Goal: Task Accomplishment & Management: Manage account settings

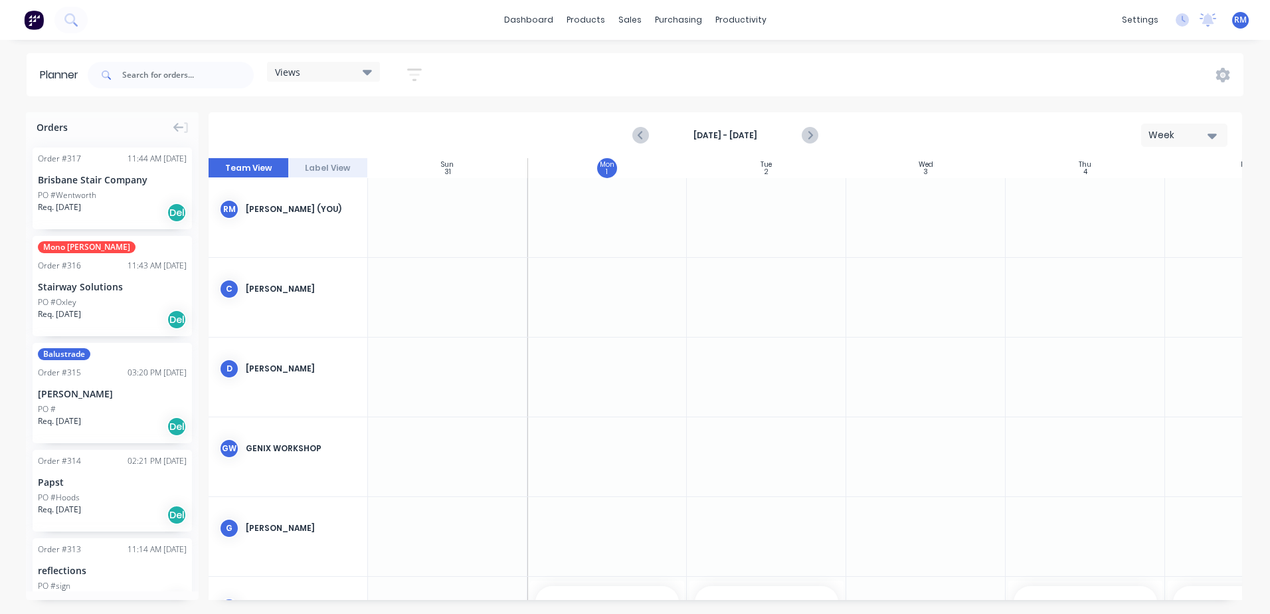
scroll to position [194, 247]
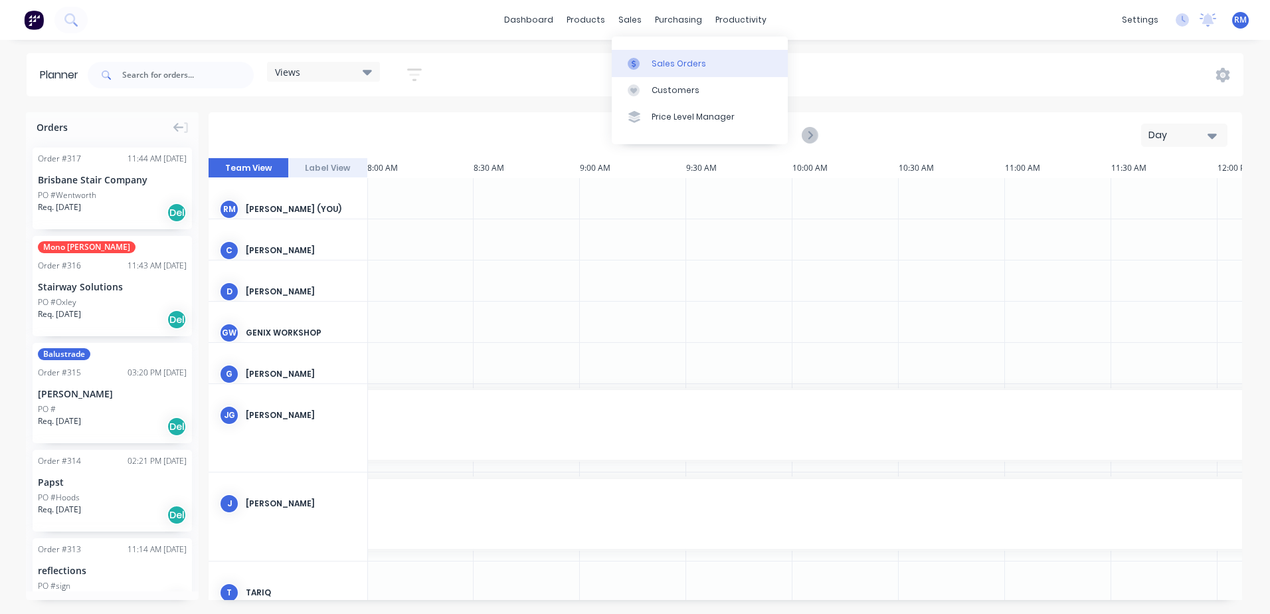
click at [674, 62] on div "Sales Orders" at bounding box center [679, 64] width 54 height 12
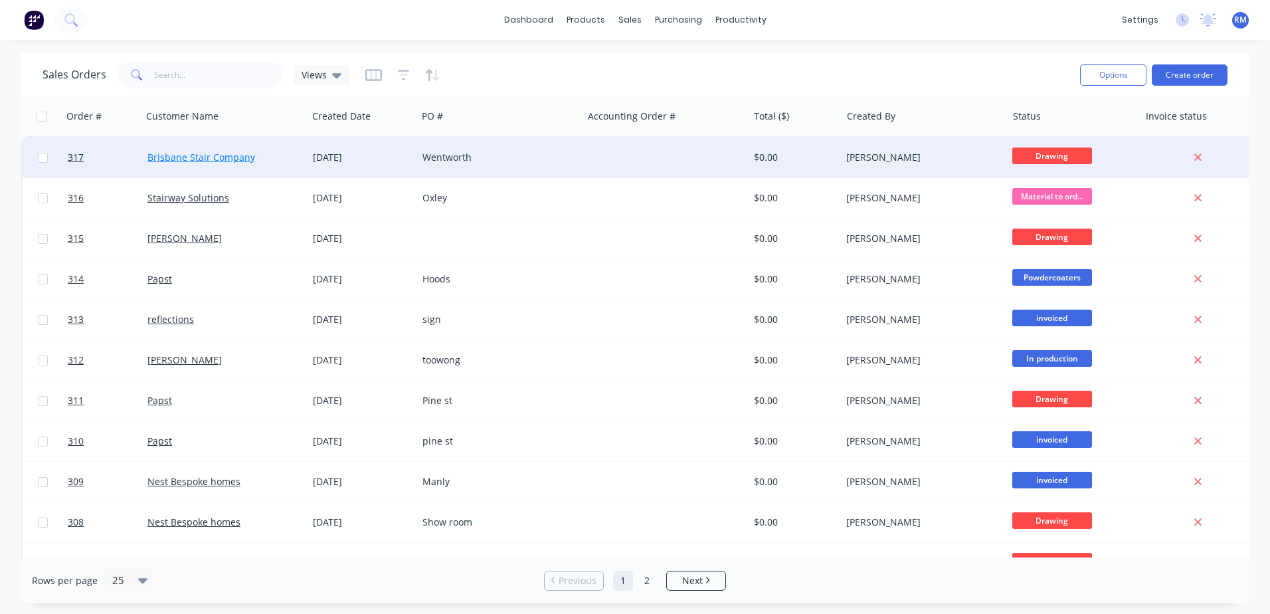
click at [201, 155] on link "Brisbane Stair Company" at bounding box center [202, 157] width 108 height 13
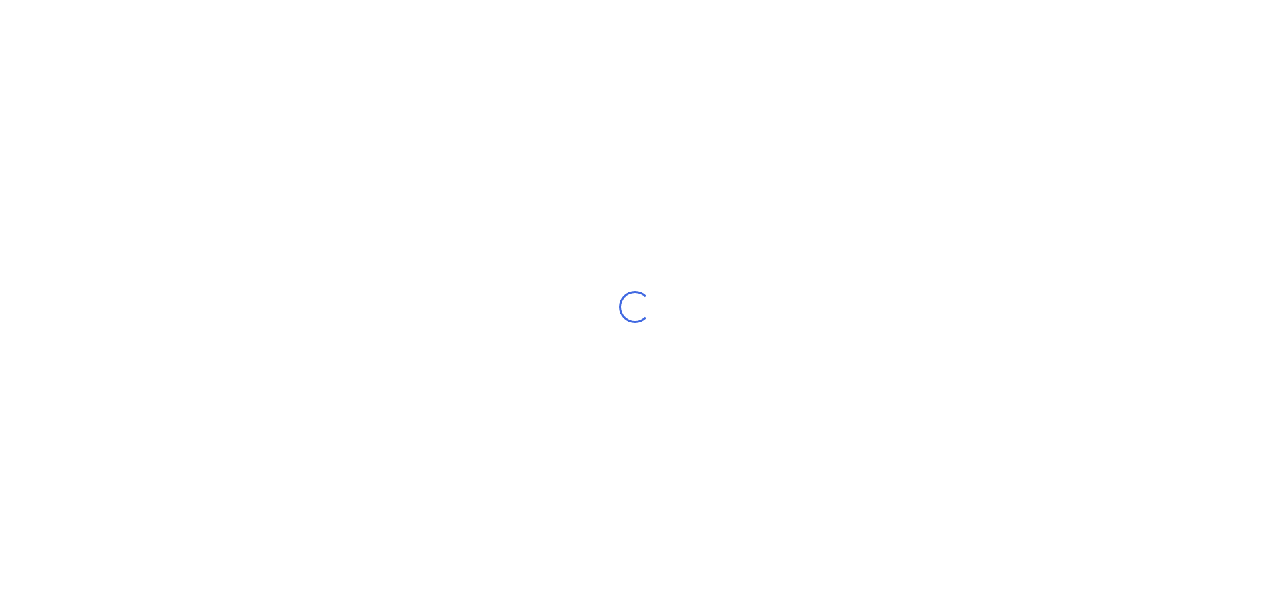
click at [201, 155] on div "Loading..." at bounding box center [635, 307] width 1270 height 614
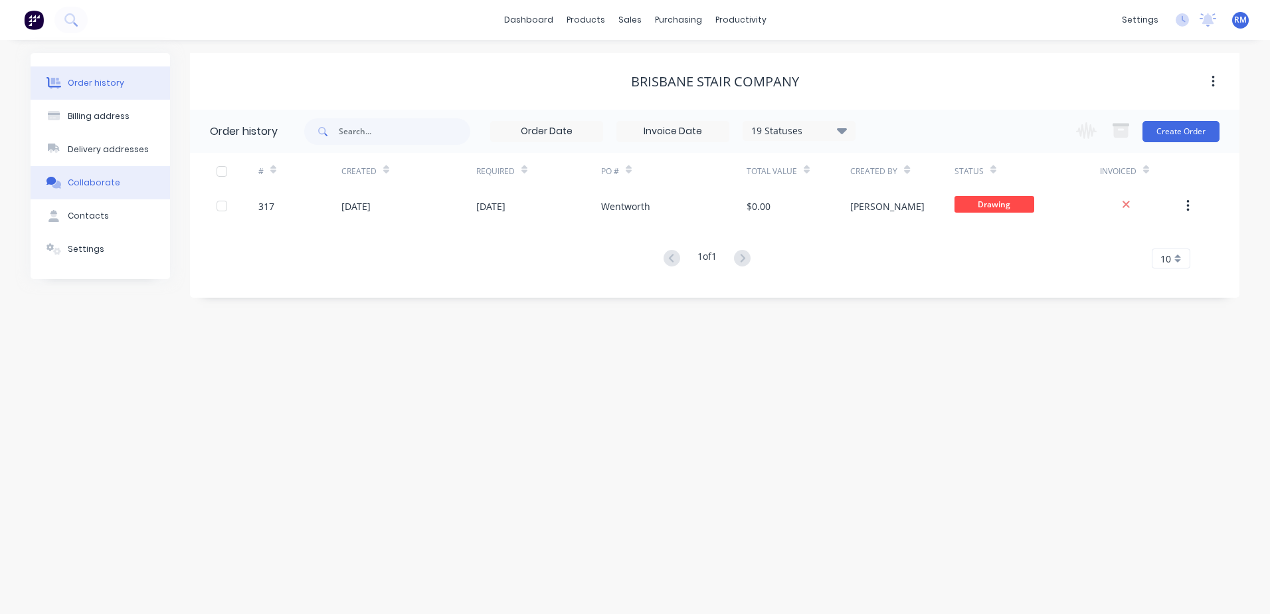
drag, startPoint x: 95, startPoint y: 180, endPoint x: 103, endPoint y: 181, distance: 8.0
click at [96, 180] on div "Collaborate" at bounding box center [94, 183] width 52 height 12
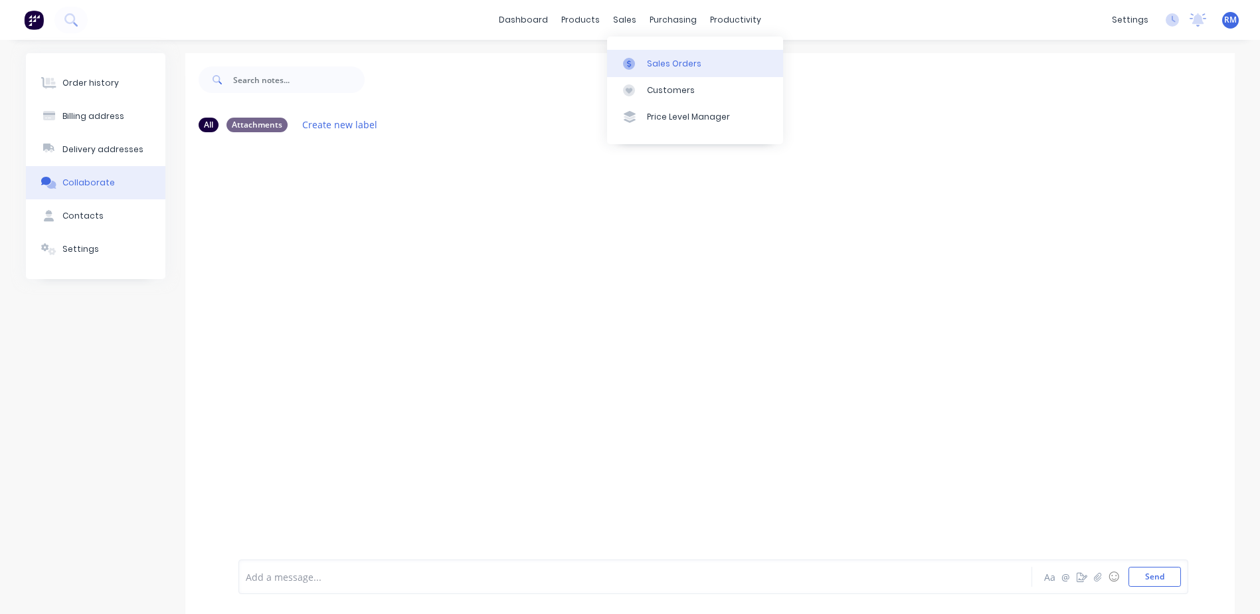
click at [656, 62] on div "Sales Orders" at bounding box center [674, 64] width 54 height 12
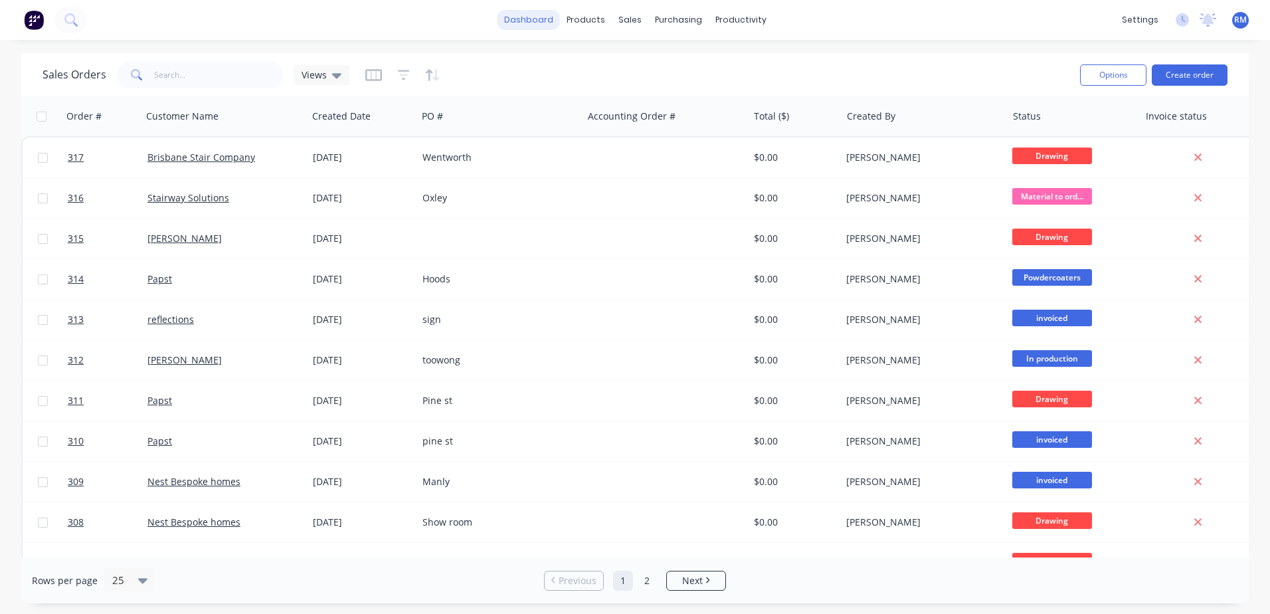
click at [544, 22] on link "dashboard" at bounding box center [529, 20] width 62 height 20
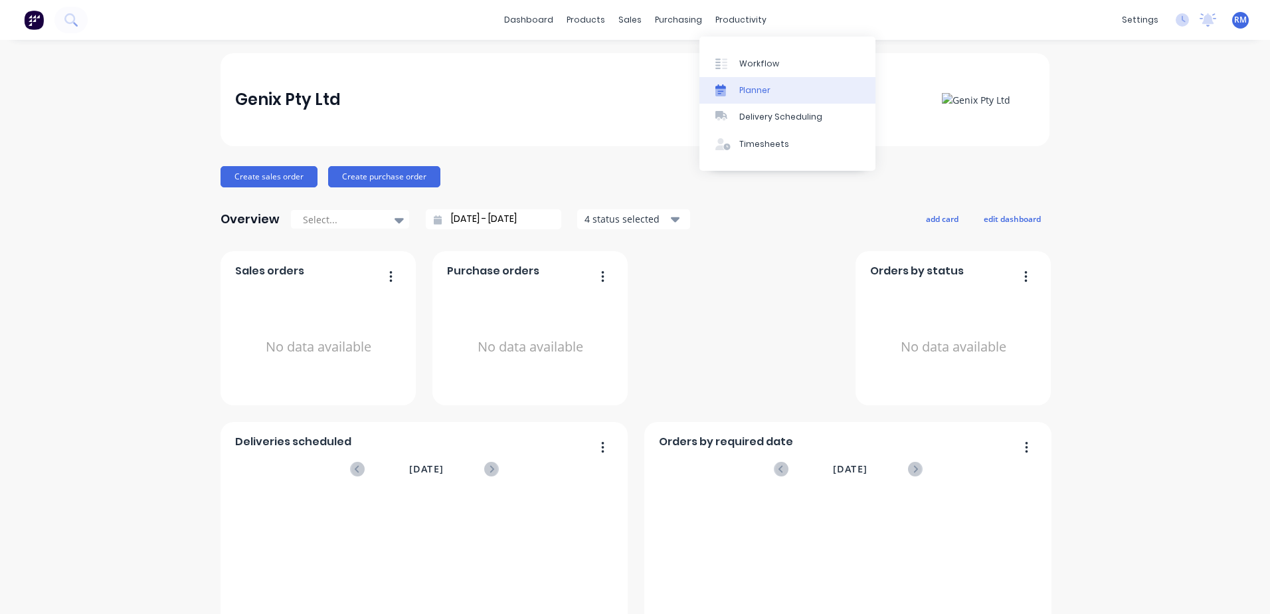
click at [764, 86] on div "Planner" at bounding box center [755, 90] width 31 height 12
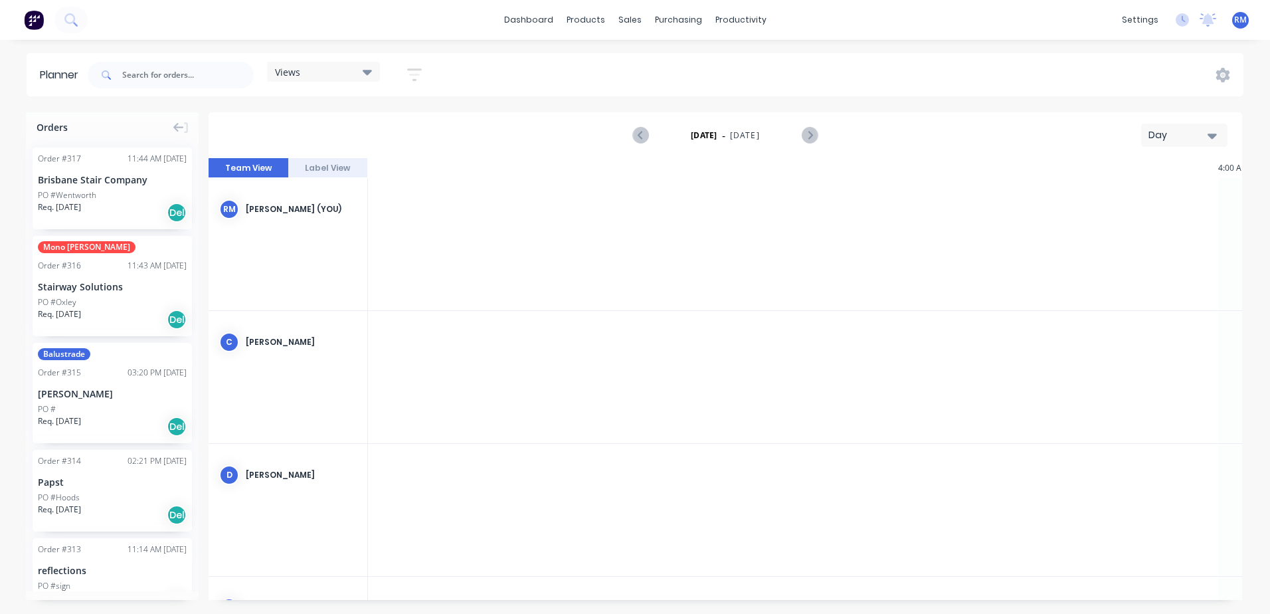
scroll to position [0, 1702]
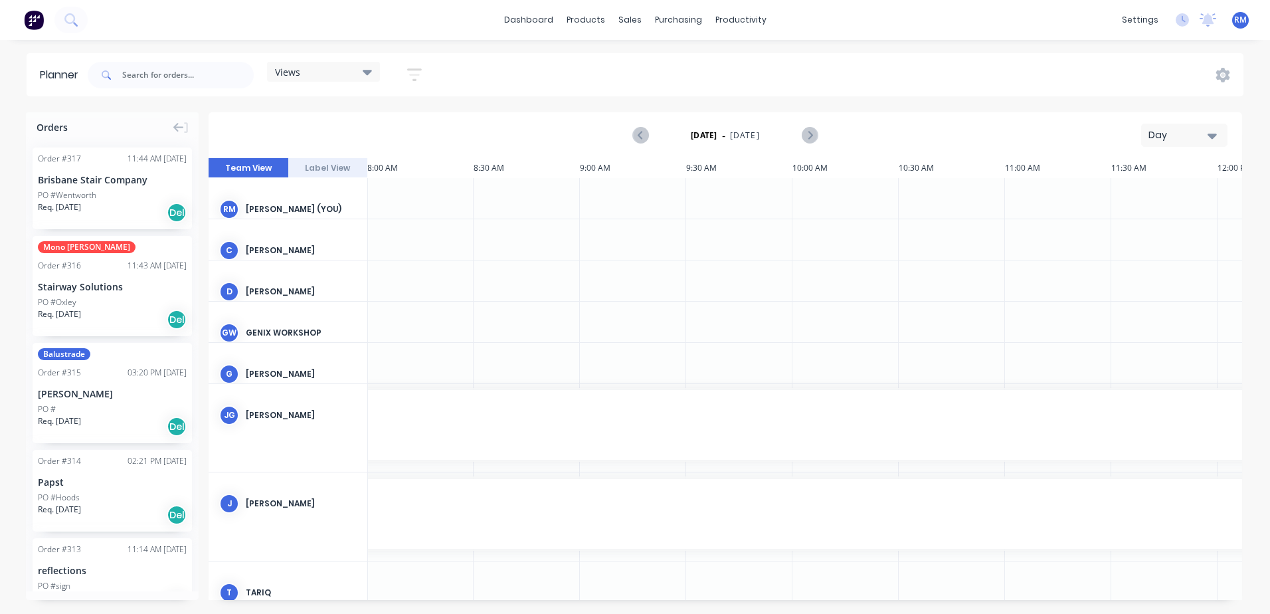
click at [1218, 132] on button "Day" at bounding box center [1185, 135] width 86 height 23
click at [1146, 202] on div "Week" at bounding box center [1161, 197] width 132 height 27
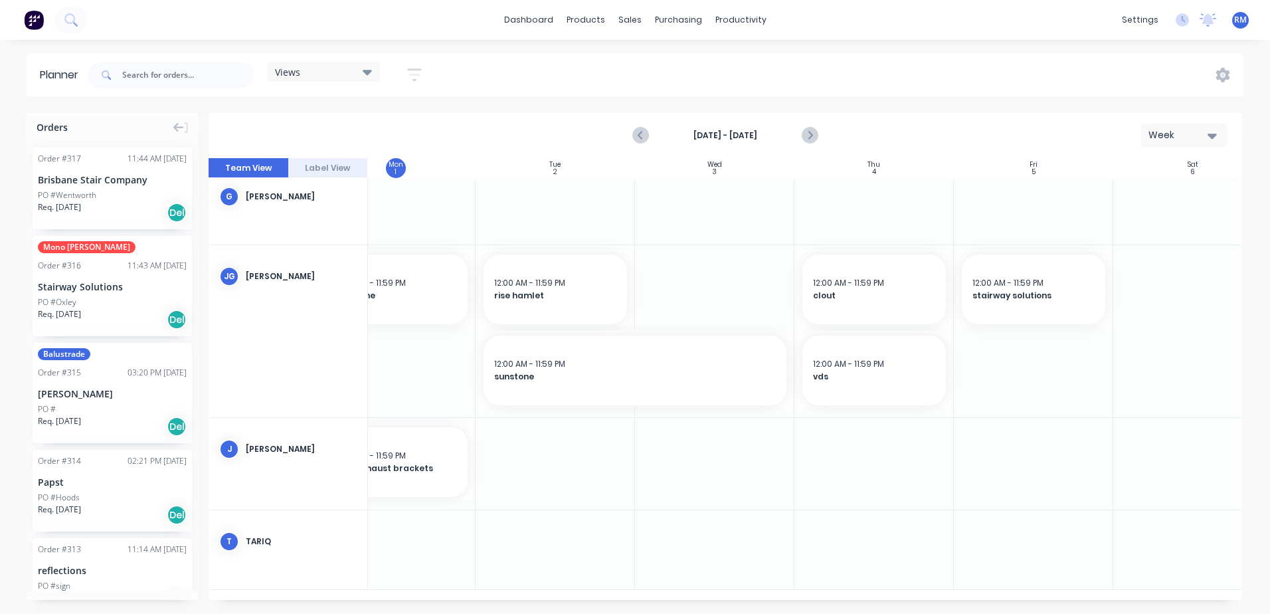
scroll to position [327, 211]
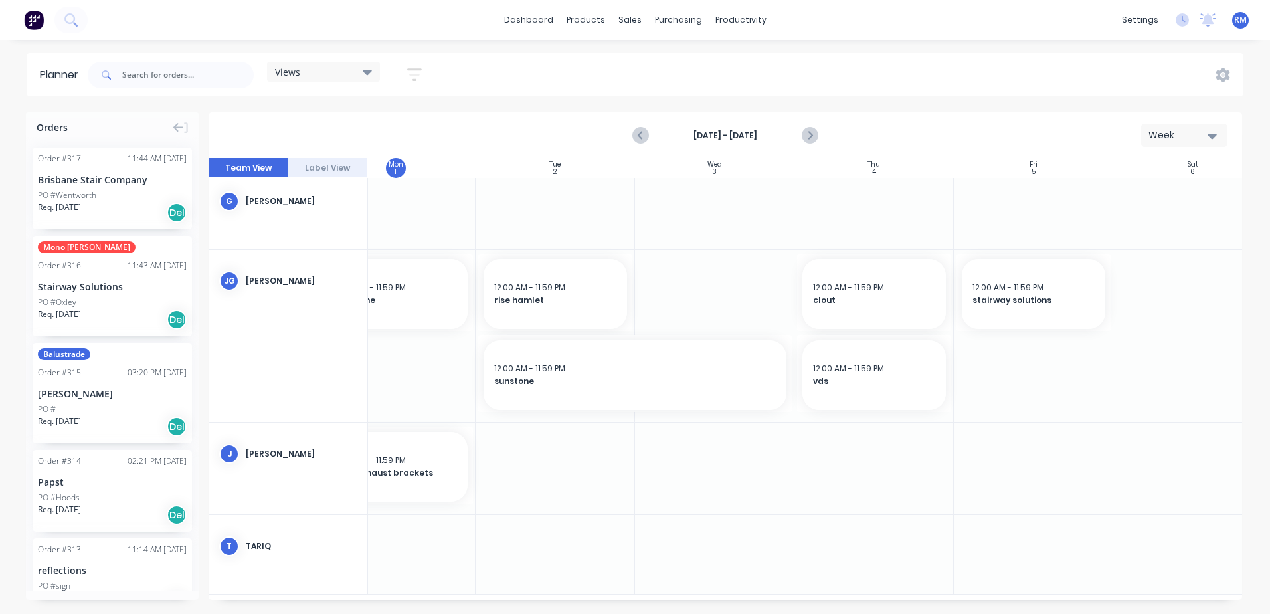
click at [36, 23] on img at bounding box center [34, 20] width 20 height 20
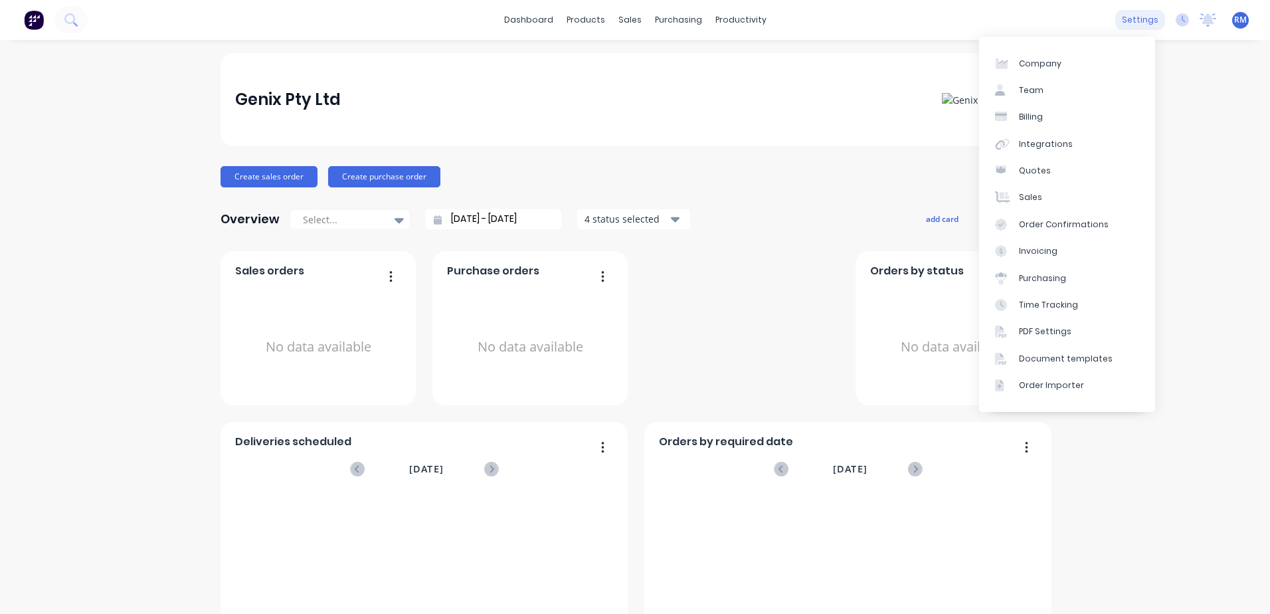
click at [1142, 24] on div "settings" at bounding box center [1141, 20] width 50 height 20
click at [1054, 90] on link "Team" at bounding box center [1067, 90] width 176 height 27
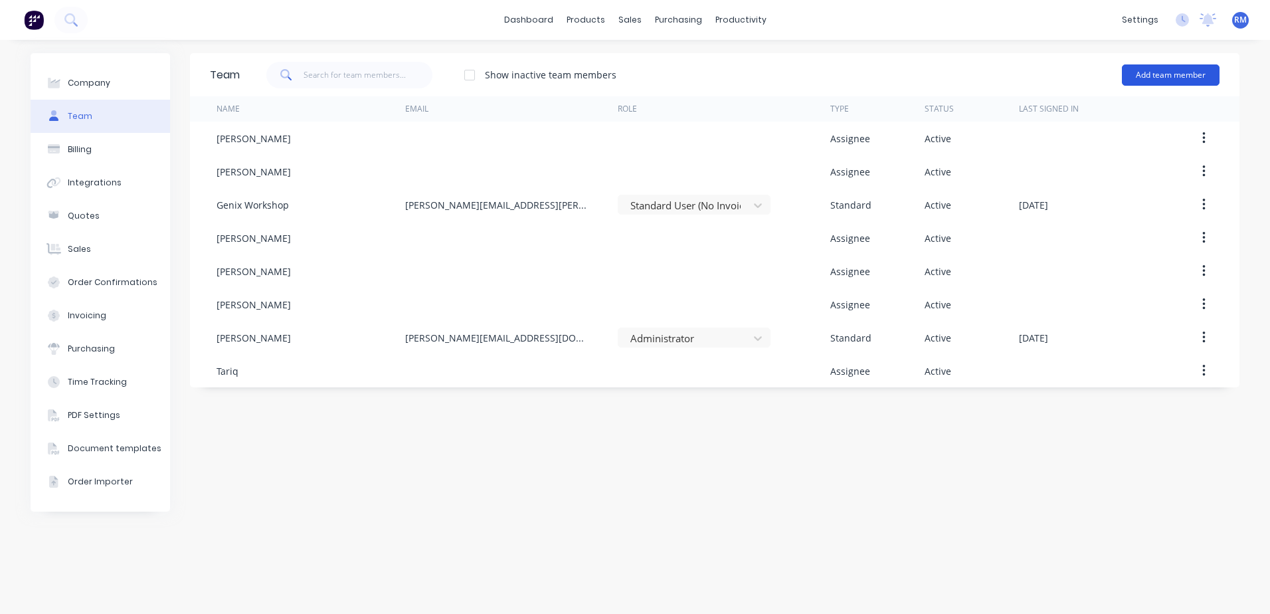
click at [1147, 72] on button "Add team member" at bounding box center [1171, 74] width 98 height 21
drag, startPoint x: 882, startPoint y: 486, endPoint x: 599, endPoint y: 439, distance: 286.3
click at [881, 485] on div "Team Show inactive team members Add team member Name Email Role Type Status Las…" at bounding box center [715, 327] width 1050 height 548
click at [1167, 76] on button "Add team member" at bounding box center [1171, 74] width 98 height 21
click at [862, 478] on div "Team Show inactive team members Add team member Standard team member A team mem…" at bounding box center [715, 327] width 1050 height 548
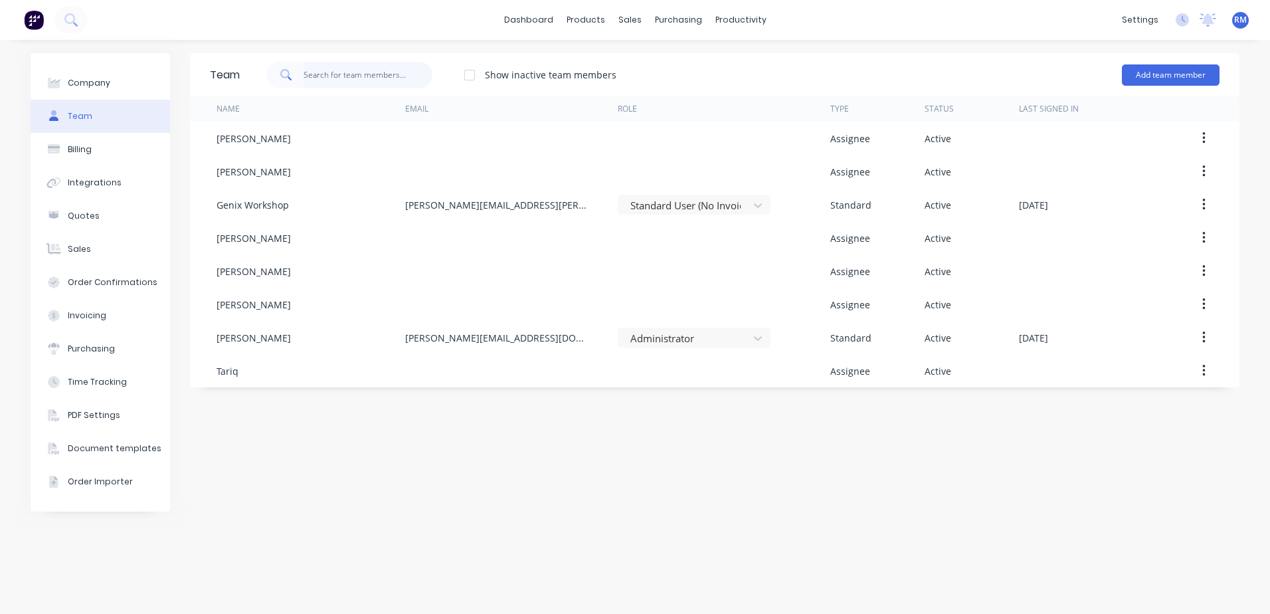
click at [371, 74] on input "text" at bounding box center [369, 75] width 130 height 27
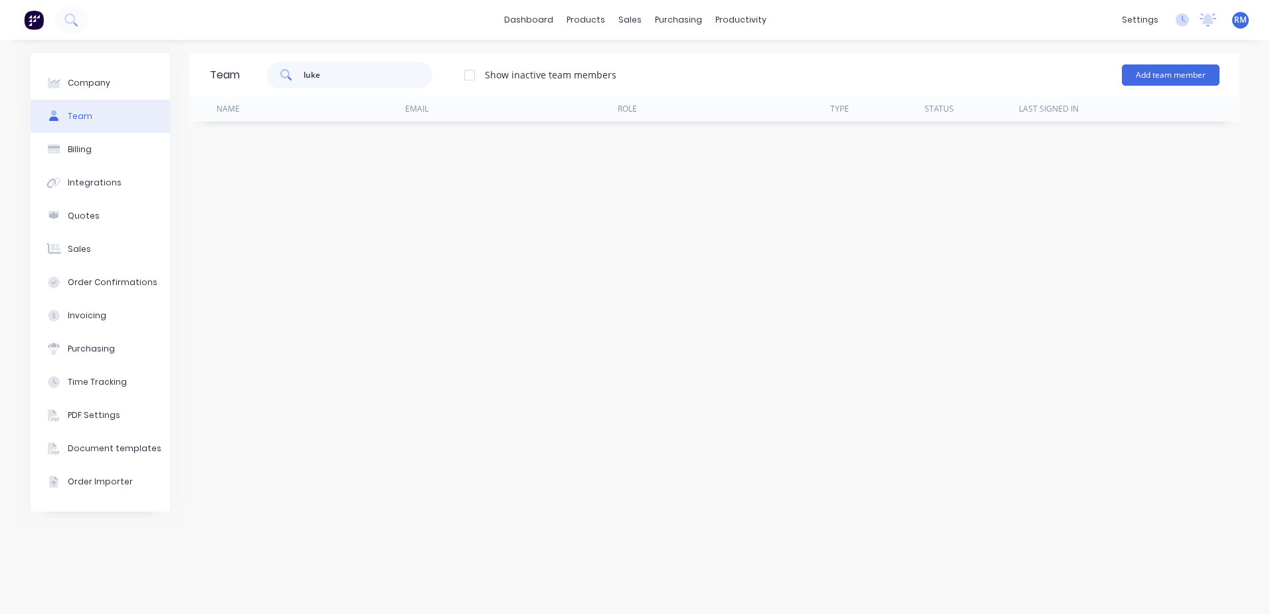
type input "luke"
click at [992, 247] on div "Team luke Show inactive team members Add team member Name Email Role Type Statu…" at bounding box center [715, 327] width 1050 height 548
click at [1162, 78] on button "Add team member" at bounding box center [1171, 74] width 98 height 21
